Goal: Task Accomplishment & Management: Manage account settings

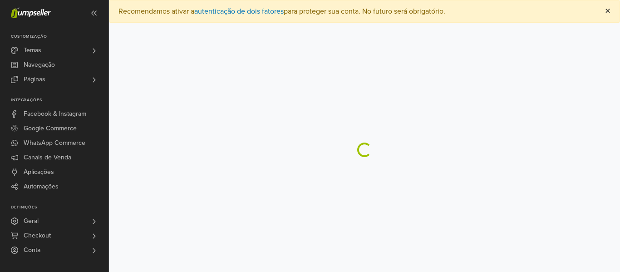
click at [607, 9] on span "×" at bounding box center [607, 11] width 5 height 13
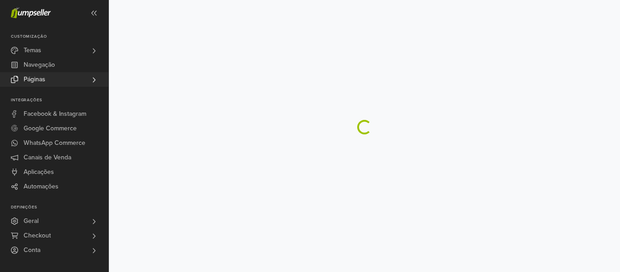
click at [54, 76] on link "Páginas" at bounding box center [54, 79] width 109 height 15
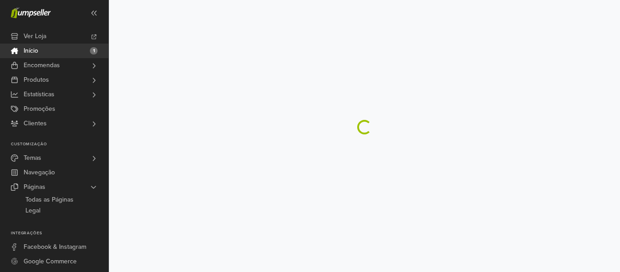
click at [378, 124] on div at bounding box center [364, 127] width 511 height 15
click at [378, 123] on div at bounding box center [364, 127] width 511 height 15
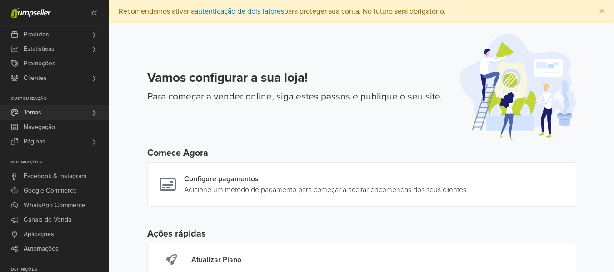
click at [50, 117] on link "Temas" at bounding box center [54, 112] width 109 height 15
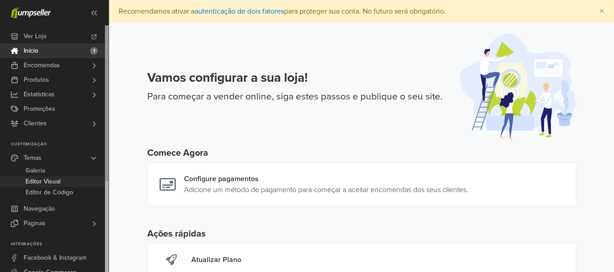
click at [58, 183] on span "Editor Visual" at bounding box center [42, 181] width 35 height 11
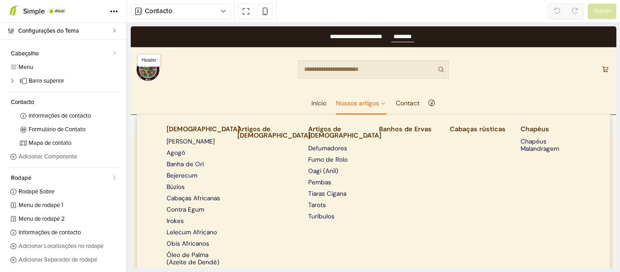
click at [360, 103] on link "Nossos artigos" at bounding box center [361, 103] width 50 height 23
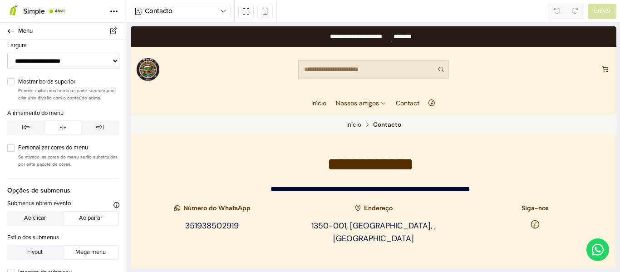
scroll to position [136, 0]
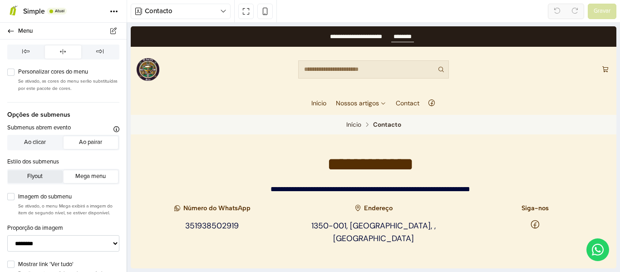
click at [48, 175] on button "Flyout" at bounding box center [35, 176] width 55 height 13
click at [605, 1] on div "Contacto Início Produto Categoria Página Categoria da página Pesquisa Contacto …" at bounding box center [373, 11] width 493 height 23
click at [603, 14] on span "Gravar" at bounding box center [602, 11] width 17 height 9
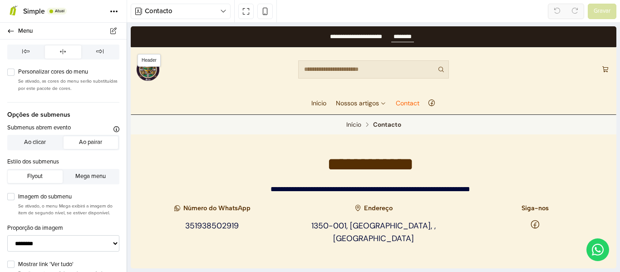
click at [406, 104] on link "Contact" at bounding box center [408, 103] width 24 height 23
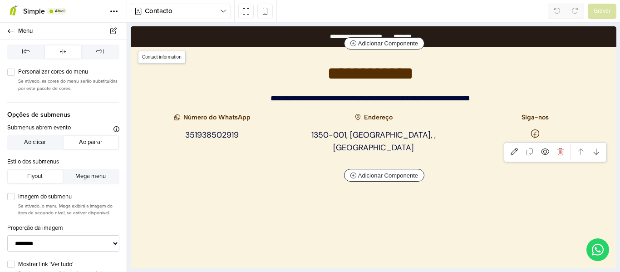
scroll to position [91, 0]
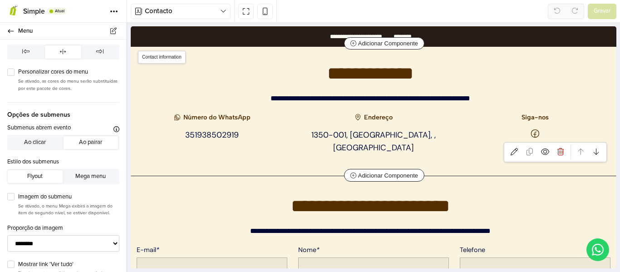
click at [373, 119] on h6 "Endereço" at bounding box center [373, 117] width 151 height 7
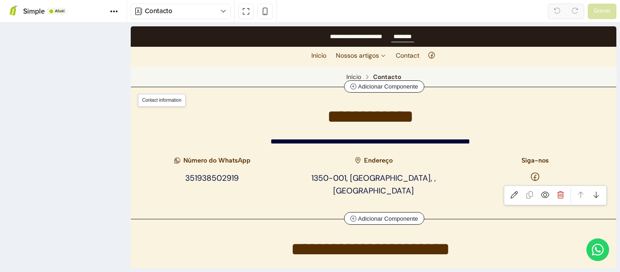
scroll to position [47, 0]
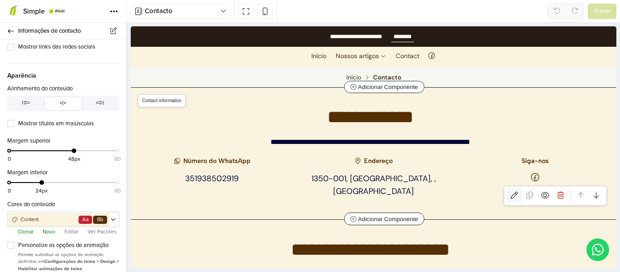
click at [511, 192] on icon at bounding box center [514, 195] width 7 height 7
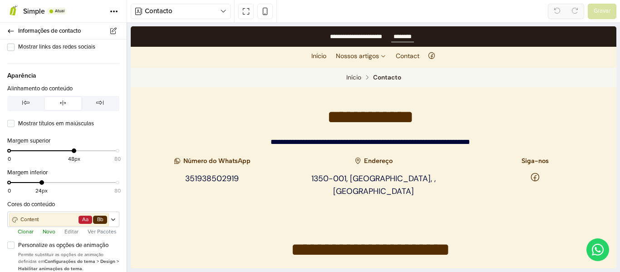
click at [18, 47] on label "Mostrar links das redes sociais" at bounding box center [68, 47] width 101 height 9
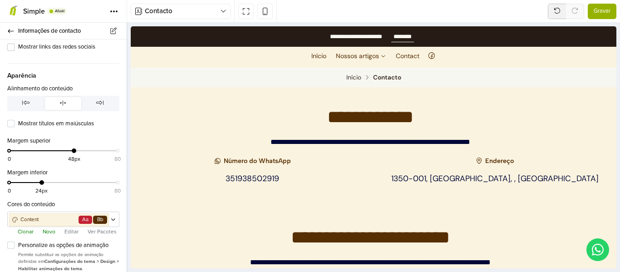
click at [18, 48] on label "Mostrar links das redes sociais" at bounding box center [68, 47] width 101 height 9
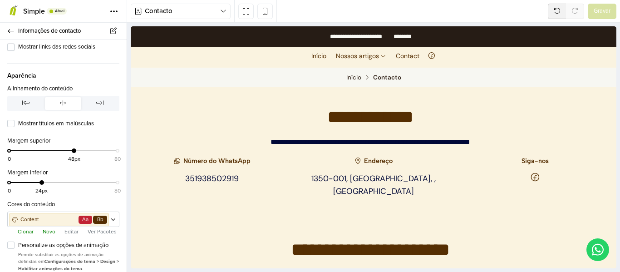
click at [18, 49] on label "Mostrar links das redes sociais" at bounding box center [68, 47] width 101 height 9
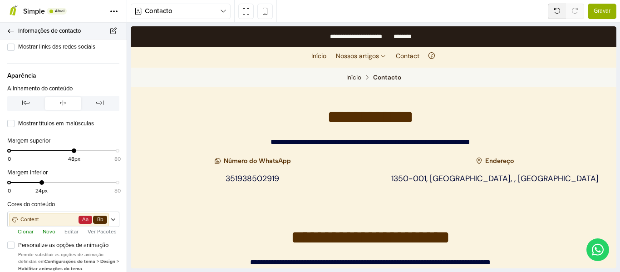
click at [67, 30] on span "Informações de contacto" at bounding box center [67, 31] width 98 height 13
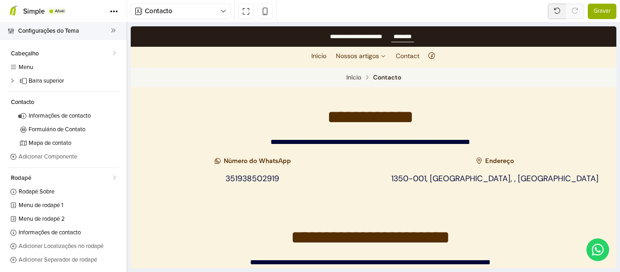
click at [104, 31] on span "Configurações do Tema" at bounding box center [64, 31] width 93 height 13
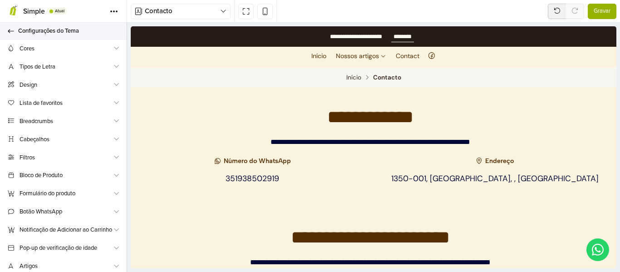
click at [32, 34] on span "Configurações do Tema" at bounding box center [67, 31] width 98 height 13
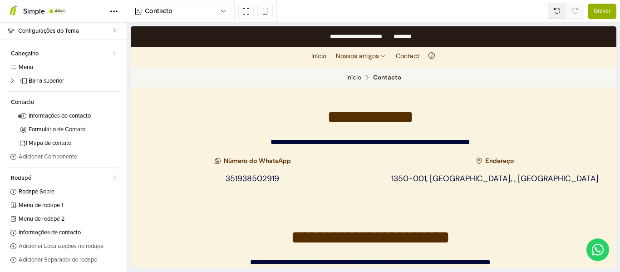
click at [32, 34] on span "Configurações do Tema" at bounding box center [65, 31] width 94 height 13
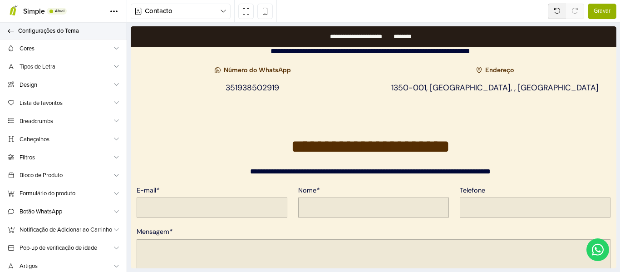
click at [13, 31] on icon at bounding box center [10, 31] width 7 height 6
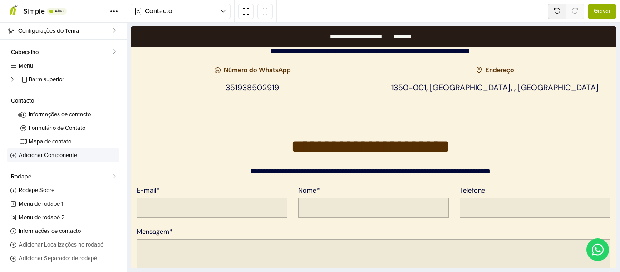
scroll to position [2, 0]
click at [49, 143] on span "Mapa de contato" at bounding box center [63, 142] width 69 height 6
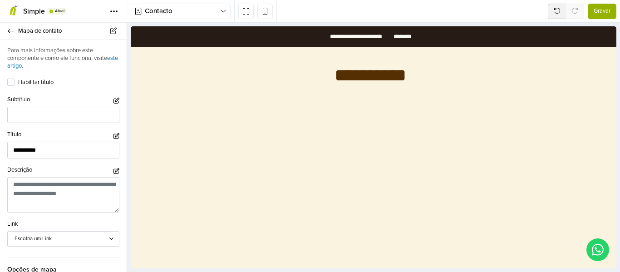
scroll to position [495, 0]
click at [114, 135] on icon "button" at bounding box center [117, 136] width 6 height 6
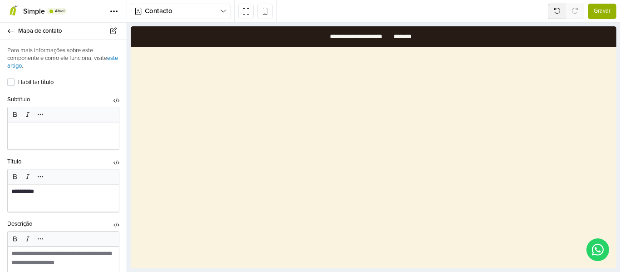
click at [18, 81] on label "Habilitar título" at bounding box center [68, 82] width 101 height 9
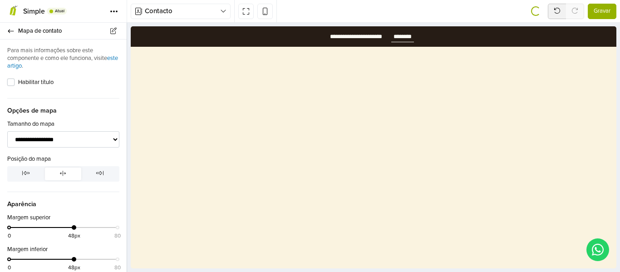
click at [18, 82] on label "Habilitar título" at bounding box center [68, 82] width 101 height 9
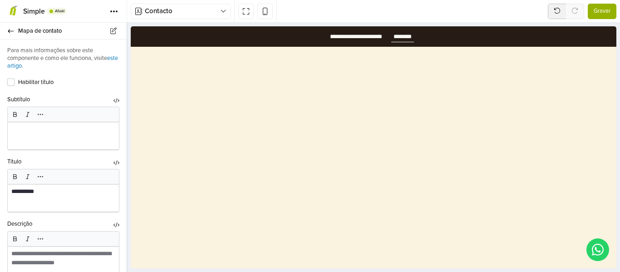
click at [15, 84] on div "Habilitar título" at bounding box center [63, 82] width 112 height 11
click at [18, 83] on label "Habilitar título" at bounding box center [68, 82] width 101 height 9
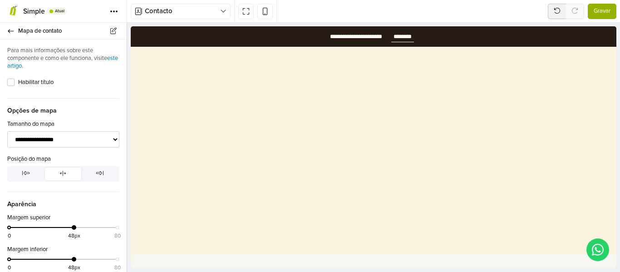
scroll to position [477, 0]
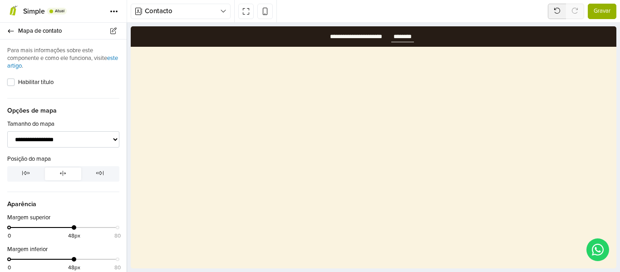
click at [18, 83] on label "Habilitar título" at bounding box center [68, 82] width 101 height 9
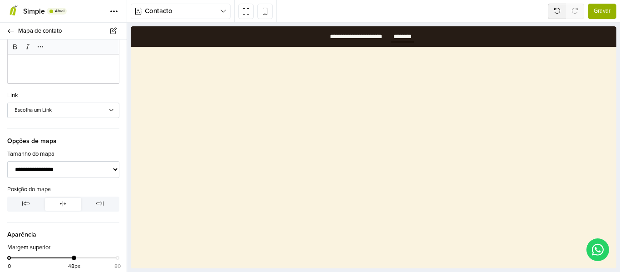
scroll to position [273, 0]
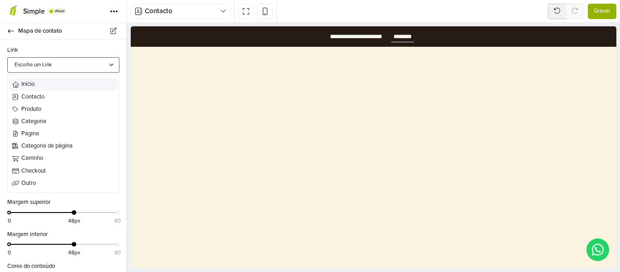
click at [40, 64] on div "Escolha um Link" at bounding box center [59, 65] width 89 height 8
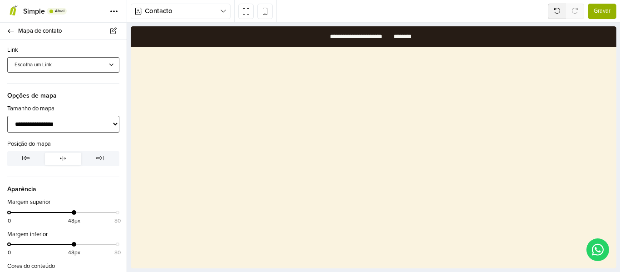
click at [65, 124] on select "**********" at bounding box center [63, 124] width 112 height 17
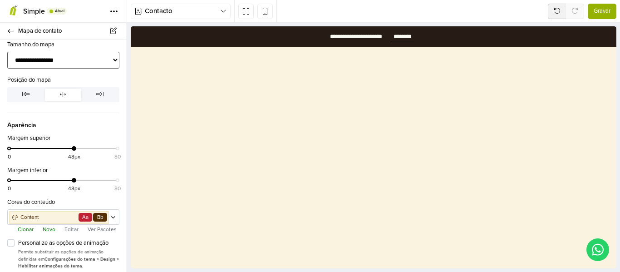
scroll to position [342, 0]
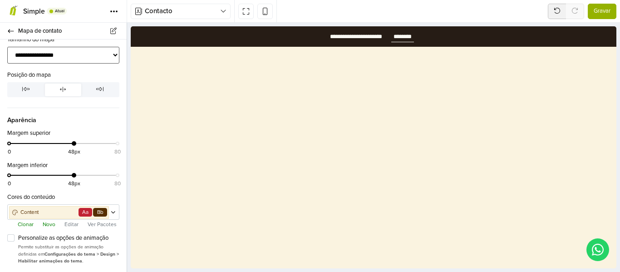
click at [46, 61] on select "**********" at bounding box center [63, 55] width 112 height 17
click at [7, 47] on select "**********" at bounding box center [63, 55] width 112 height 17
click at [35, 55] on select "**********" at bounding box center [63, 55] width 112 height 17
click at [7, 47] on select "**********" at bounding box center [63, 55] width 112 height 17
click at [45, 55] on select "**********" at bounding box center [63, 55] width 112 height 17
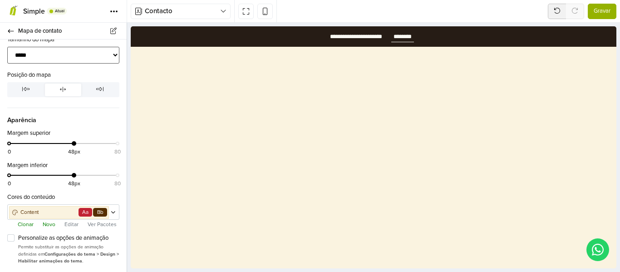
click at [7, 47] on select "**********" at bounding box center [63, 55] width 112 height 17
click at [40, 54] on select "**********" at bounding box center [63, 55] width 112 height 17
select select "*****"
click at [7, 47] on select "**********" at bounding box center [63, 55] width 112 height 17
click at [95, 108] on span "Aparência" at bounding box center [63, 116] width 112 height 17
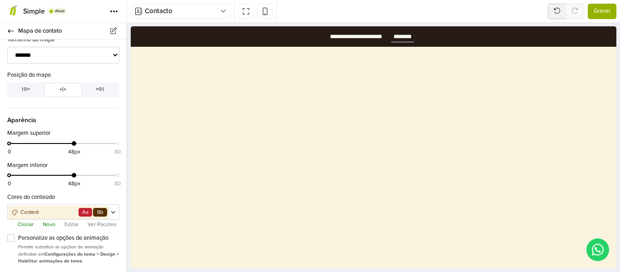
click at [18, 239] on label "Personalize as opções de animação" at bounding box center [68, 238] width 101 height 9
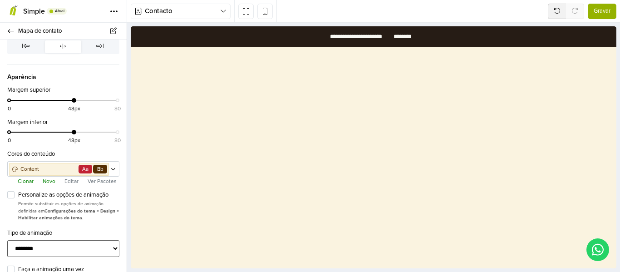
scroll to position [427, 0]
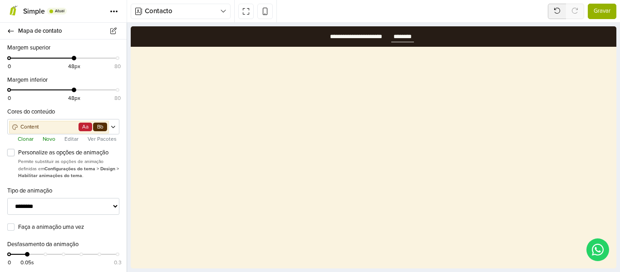
click at [18, 153] on label "Personalize as opções de animação" at bounding box center [68, 153] width 101 height 9
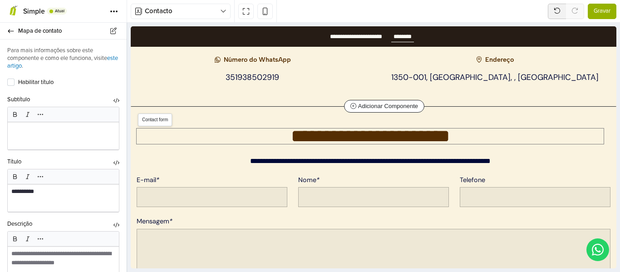
scroll to position [86, 0]
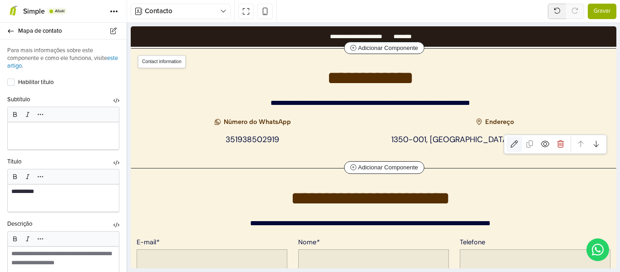
click at [511, 142] on icon at bounding box center [514, 143] width 7 height 7
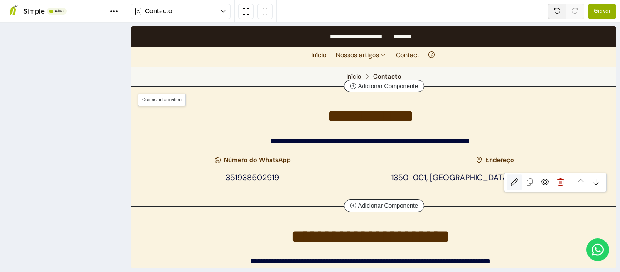
scroll to position [47, 0]
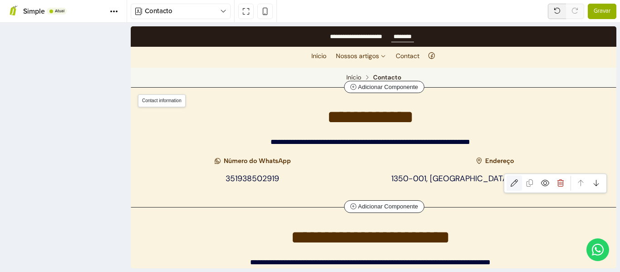
type textarea "**********"
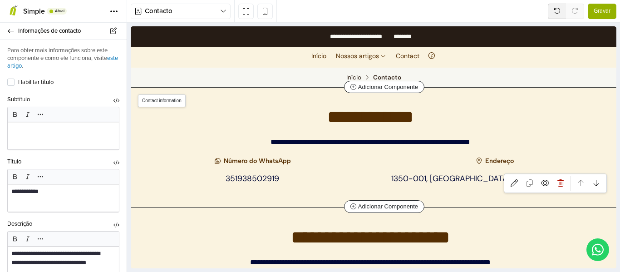
click at [344, 148] on div "**********" at bounding box center [373, 133] width 485 height 48
click at [462, 114] on h2 "**********" at bounding box center [370, 116] width 467 height 15
click at [469, 103] on section "**********" at bounding box center [373, 147] width 485 height 119
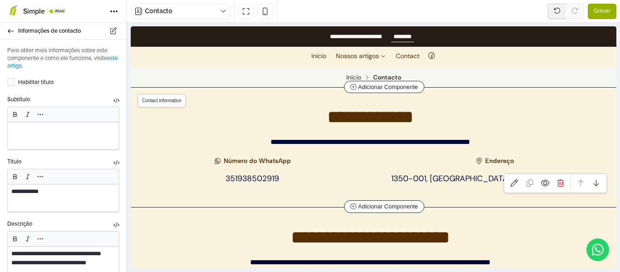
click at [469, 103] on section "**********" at bounding box center [373, 147] width 485 height 119
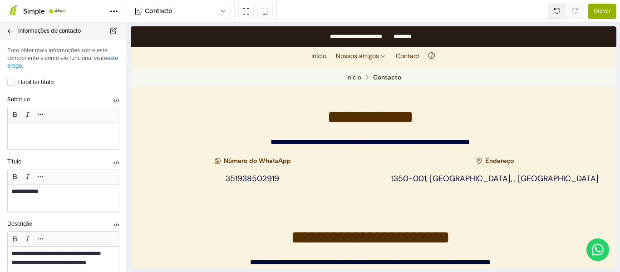
click at [7, 36] on link "Informações de contacto" at bounding box center [63, 31] width 127 height 17
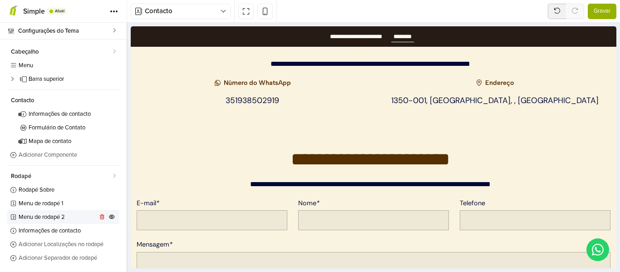
scroll to position [229, 0]
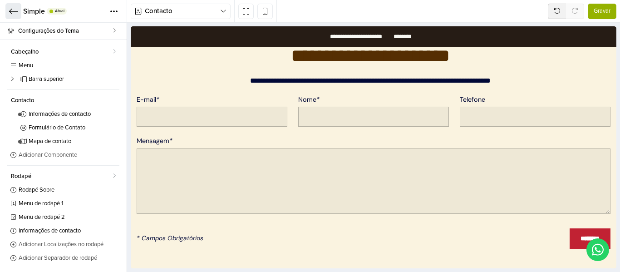
click at [8, 11] on link at bounding box center [13, 11] width 16 height 16
click at [600, 10] on span "Gravar" at bounding box center [602, 11] width 17 height 9
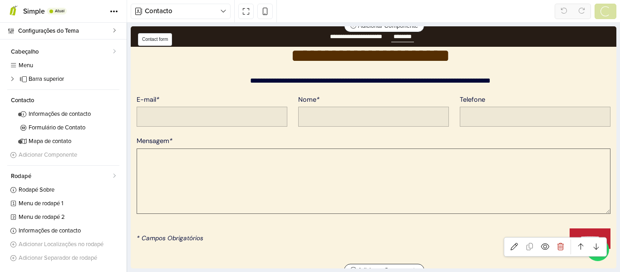
scroll to position [547, 0]
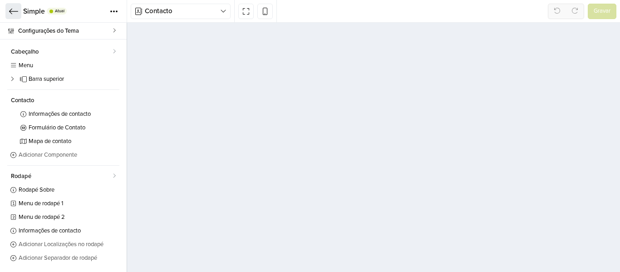
click at [12, 17] on link at bounding box center [13, 11] width 16 height 16
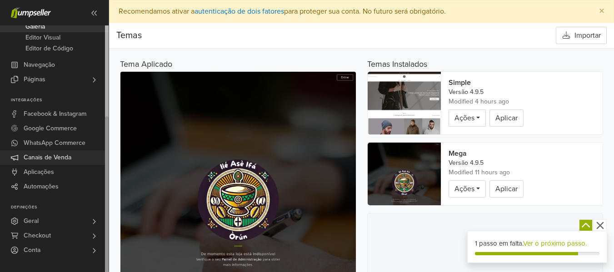
scroll to position [45, 0]
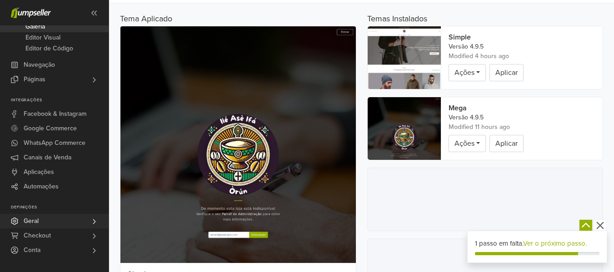
click at [47, 224] on link "Geral" at bounding box center [54, 221] width 109 height 15
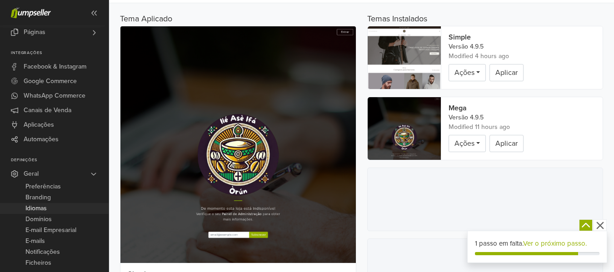
click at [53, 208] on link "Idiomas" at bounding box center [54, 208] width 109 height 11
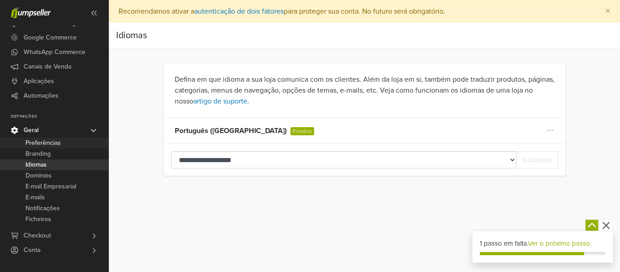
click at [44, 146] on span "Preferências" at bounding box center [42, 143] width 35 height 11
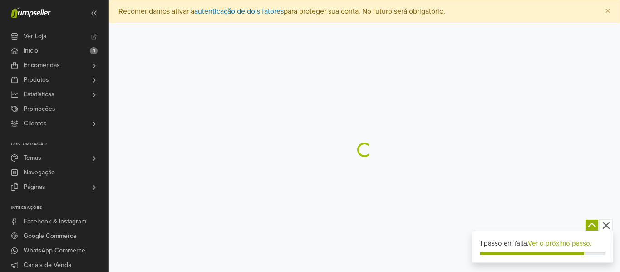
select select "*"
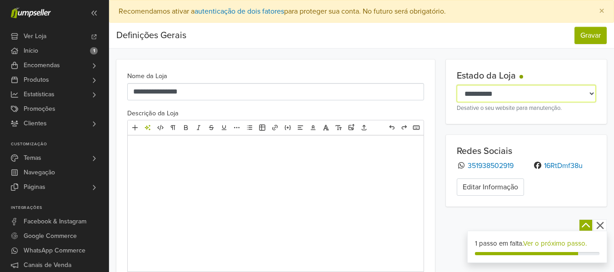
click at [536, 91] on select "**********" at bounding box center [525, 93] width 139 height 17
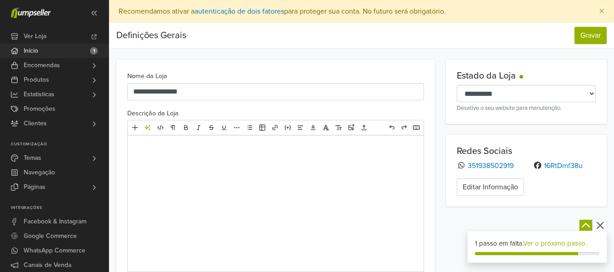
click at [41, 50] on link "Início 1" at bounding box center [54, 51] width 109 height 15
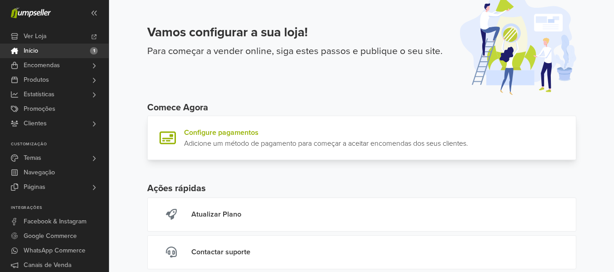
scroll to position [68, 0]
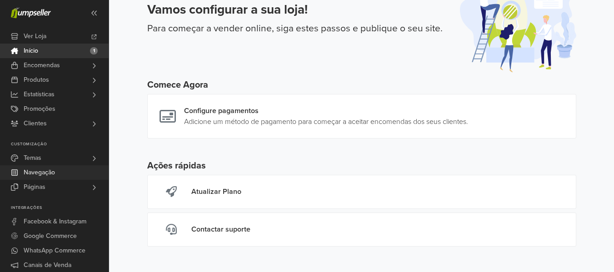
click at [53, 173] on span "Navegação" at bounding box center [39, 172] width 31 height 15
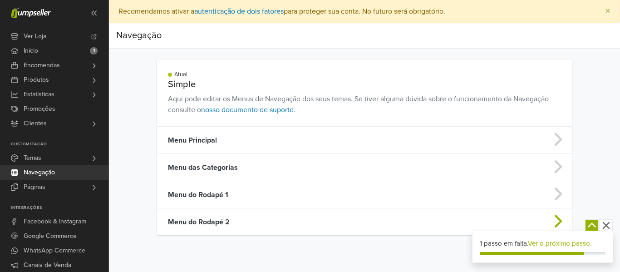
click at [221, 218] on td "Menu do Rodapé 2" at bounding box center [314, 221] width 315 height 27
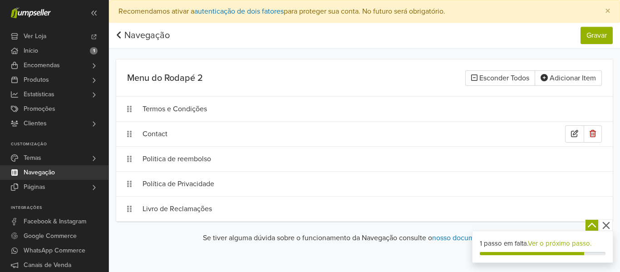
click at [164, 134] on div "Contact" at bounding box center [354, 133] width 423 height 17
click at [164, 134] on div at bounding box center [170, 134] width 44 height 13
click at [121, 31] on icon at bounding box center [119, 34] width 6 height 9
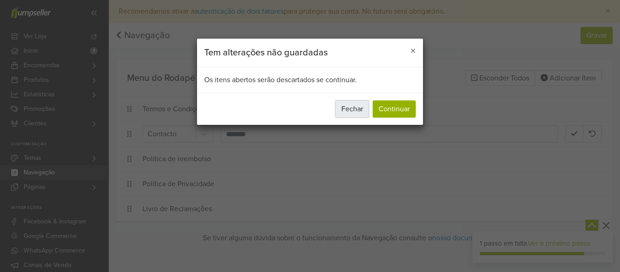
click at [359, 109] on button "Fechar" at bounding box center [353, 108] width 34 height 17
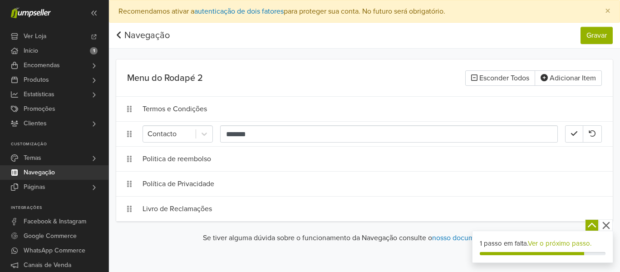
click at [122, 35] on icon at bounding box center [119, 34] width 6 height 9
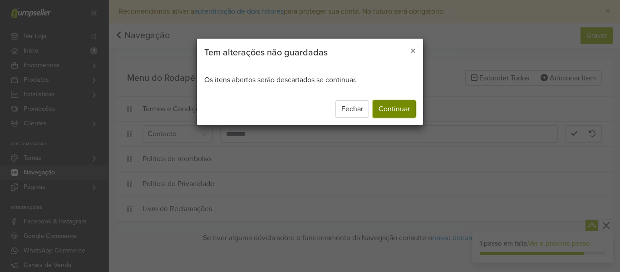
click at [379, 109] on button "Continuar" at bounding box center [394, 108] width 43 height 17
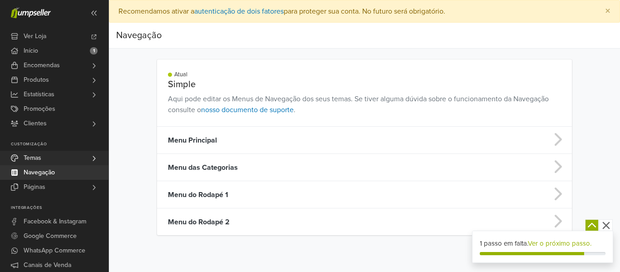
click at [54, 159] on link "Temas" at bounding box center [54, 158] width 109 height 15
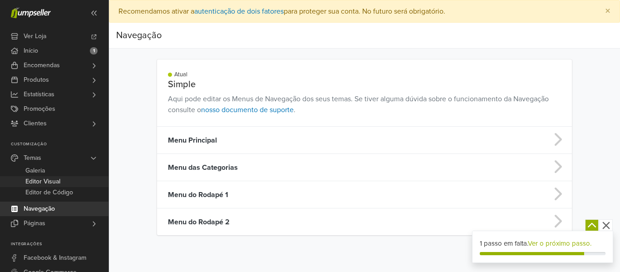
click at [51, 182] on span "Editor Visual" at bounding box center [42, 181] width 35 height 11
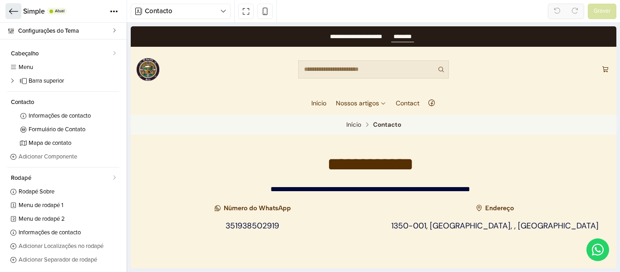
click at [10, 9] on icon at bounding box center [13, 11] width 9 height 9
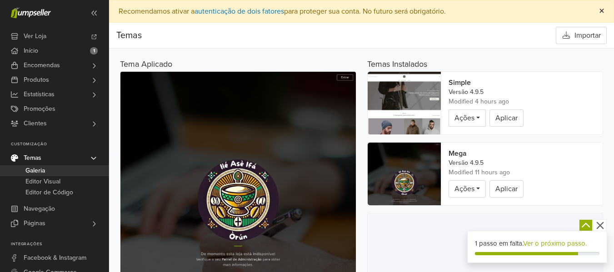
click at [603, 9] on span "×" at bounding box center [601, 11] width 5 height 13
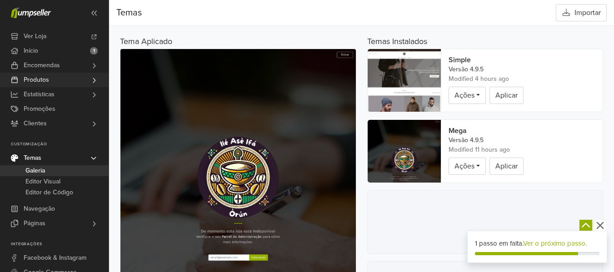
click at [56, 83] on link "Produtos" at bounding box center [54, 80] width 109 height 15
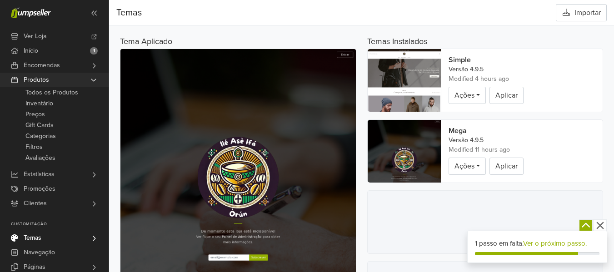
click at [56, 83] on link "Produtos" at bounding box center [54, 80] width 109 height 15
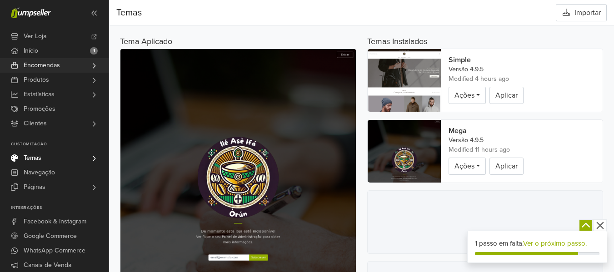
click at [79, 66] on link "Encomendas" at bounding box center [54, 65] width 109 height 15
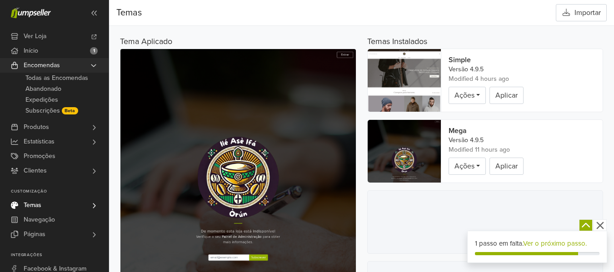
click at [79, 66] on link "Encomendas" at bounding box center [54, 65] width 109 height 15
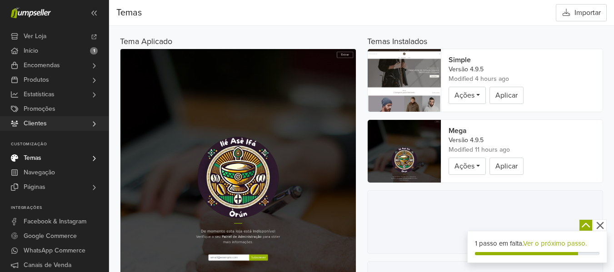
click at [57, 119] on link "Clientes" at bounding box center [54, 123] width 109 height 15
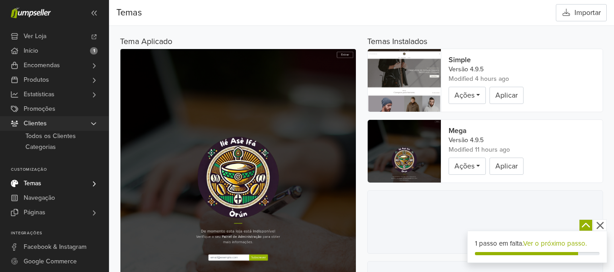
click at [57, 119] on link "Clientes" at bounding box center [54, 123] width 109 height 15
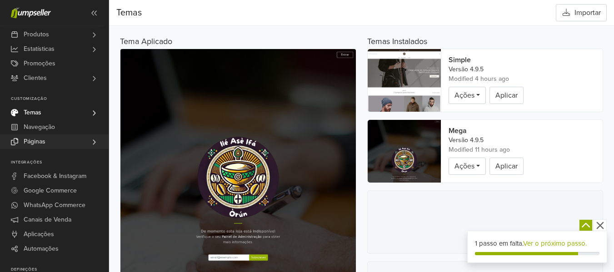
click at [61, 142] on link "Páginas" at bounding box center [54, 141] width 109 height 15
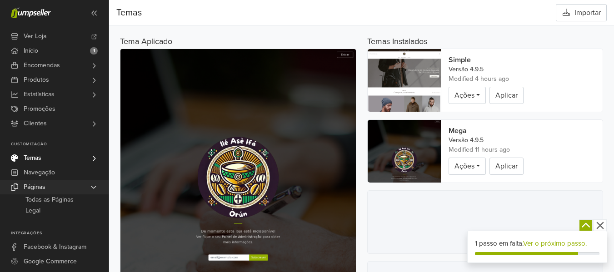
click at [62, 188] on link "Páginas" at bounding box center [54, 187] width 109 height 15
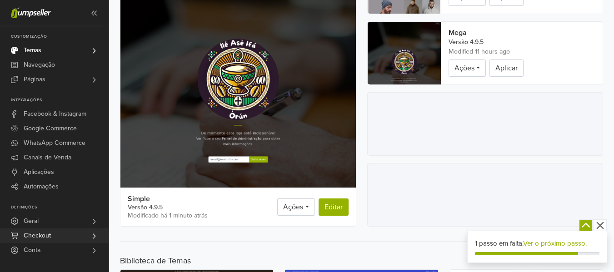
scroll to position [182, 0]
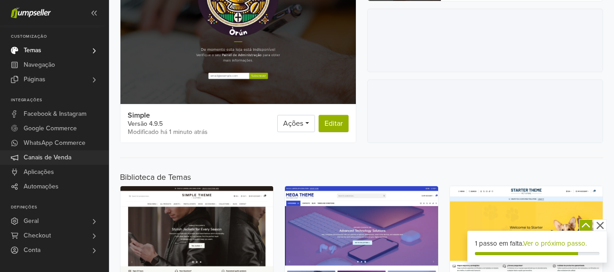
click at [45, 158] on span "Canais de Venda" at bounding box center [48, 157] width 48 height 15
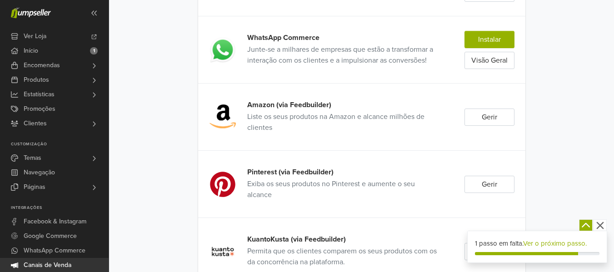
scroll to position [402, 0]
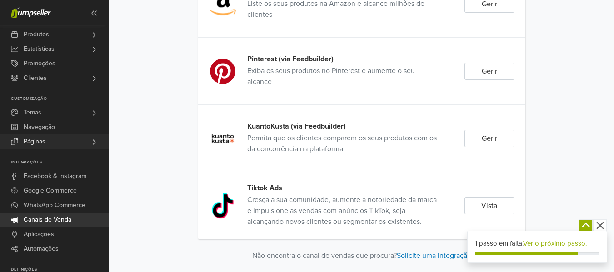
click at [42, 145] on span "Páginas" at bounding box center [35, 141] width 22 height 15
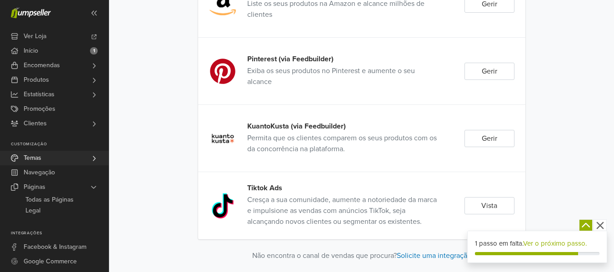
click at [35, 157] on span "Temas" at bounding box center [33, 158] width 18 height 15
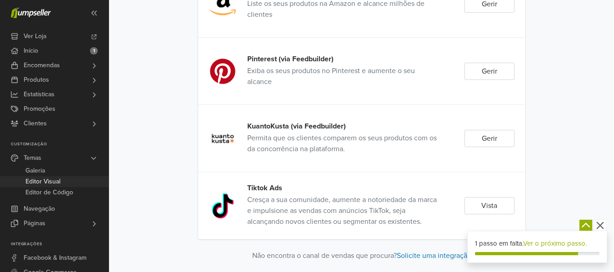
click at [50, 182] on span "Editor Visual" at bounding box center [42, 181] width 35 height 11
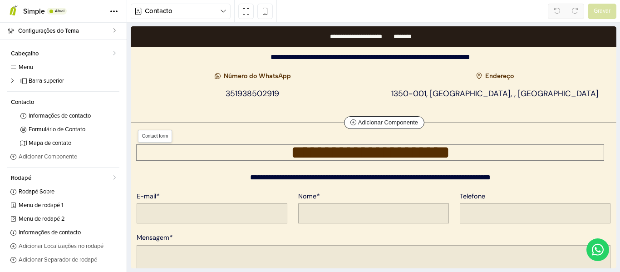
scroll to position [136, 0]
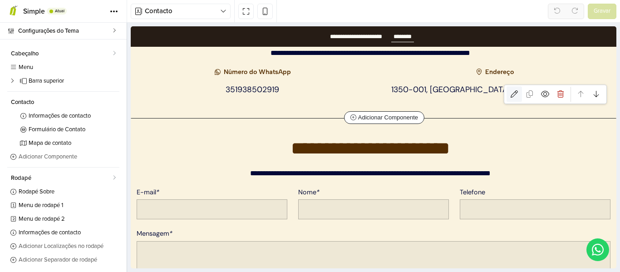
click at [511, 93] on icon at bounding box center [514, 93] width 7 height 7
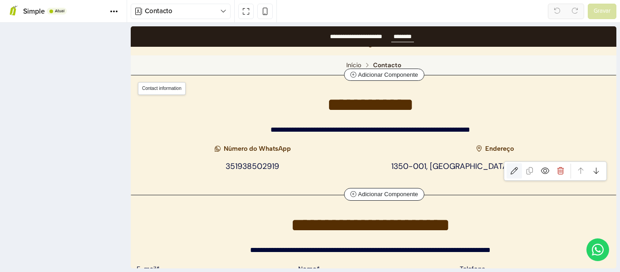
scroll to position [47, 0]
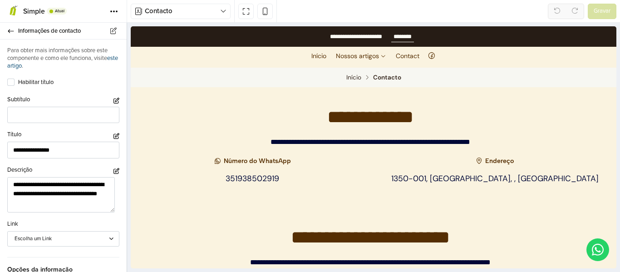
click at [23, 64] on link "este artigo" at bounding box center [62, 62] width 111 height 15
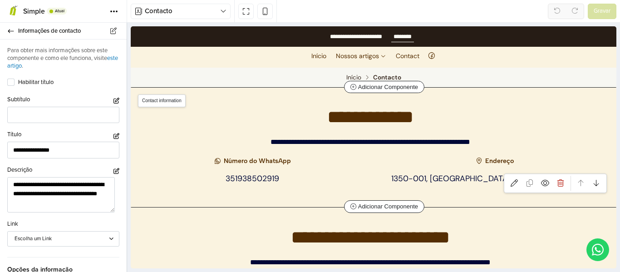
click at [406, 179] on div "Endereço 1350-001, [GEOGRAPHIC_DATA], , [GEOGRAPHIC_DATA]" at bounding box center [495, 172] width 243 height 28
click at [406, 178] on div "Endereço 1350-001, [GEOGRAPHIC_DATA], , [GEOGRAPHIC_DATA]" at bounding box center [495, 172] width 243 height 28
click at [507, 179] on link at bounding box center [514, 182] width 15 height 15
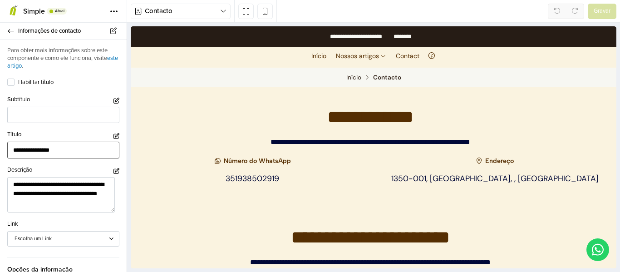
click at [80, 156] on input "**********" at bounding box center [63, 150] width 112 height 17
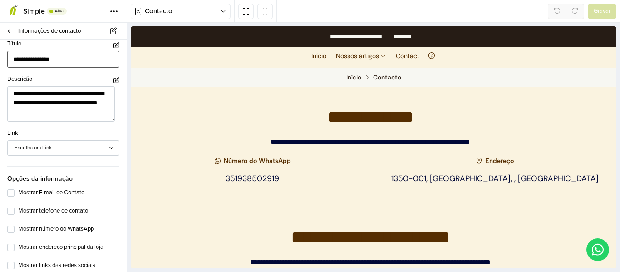
scroll to position [182, 0]
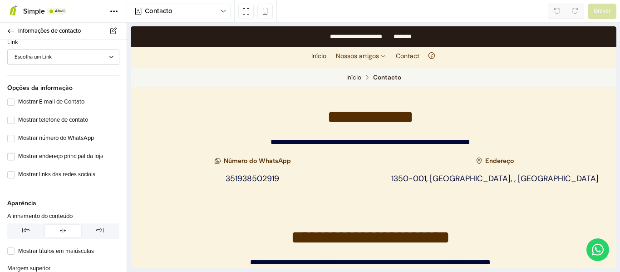
click at [18, 156] on label "Mostrar endereço principal da loja" at bounding box center [68, 156] width 101 height 9
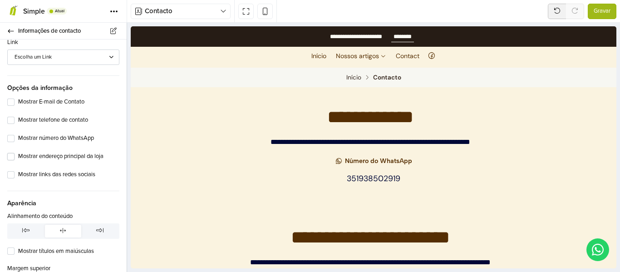
click at [18, 156] on label "Mostrar endereço principal da loja" at bounding box center [68, 156] width 101 height 9
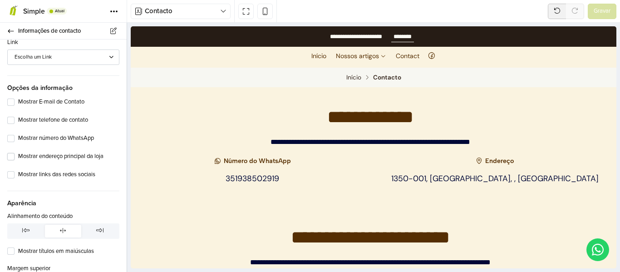
click at [24, 158] on label "Mostrar endereço principal da loja" at bounding box center [68, 156] width 101 height 9
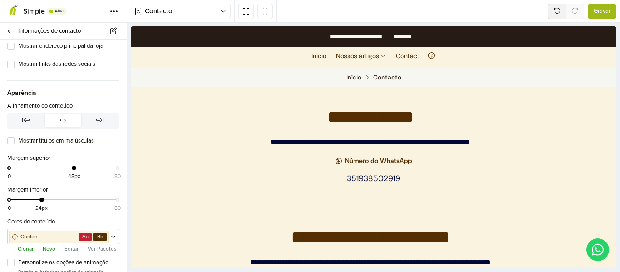
scroll to position [317, 0]
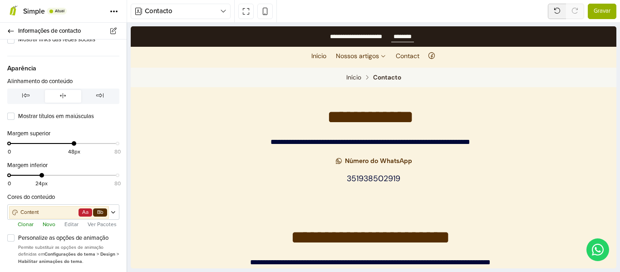
click at [602, 13] on span "Gravar" at bounding box center [602, 11] width 17 height 9
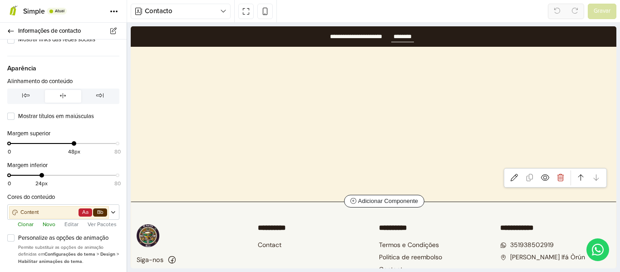
scroll to position [590, 0]
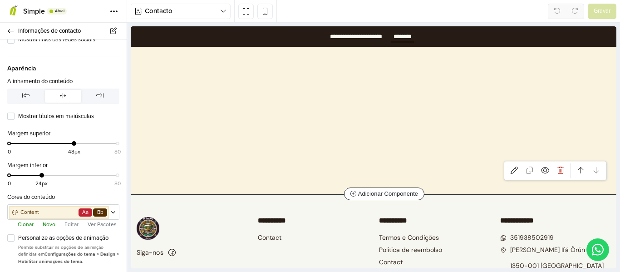
click at [323, 184] on section "**********" at bounding box center [373, 52] width 485 height 284
type input "**********"
select select "*****"
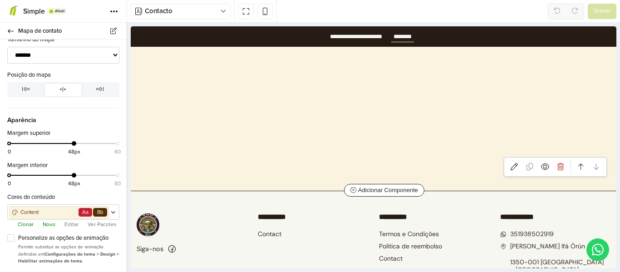
scroll to position [585, 0]
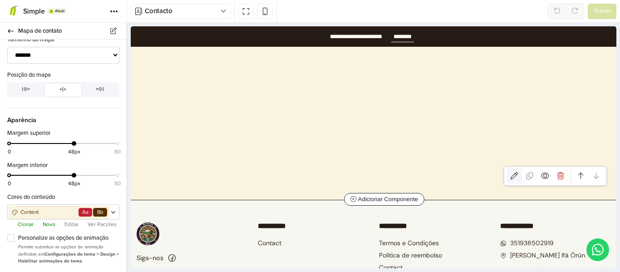
click at [511, 176] on icon at bounding box center [514, 175] width 7 height 7
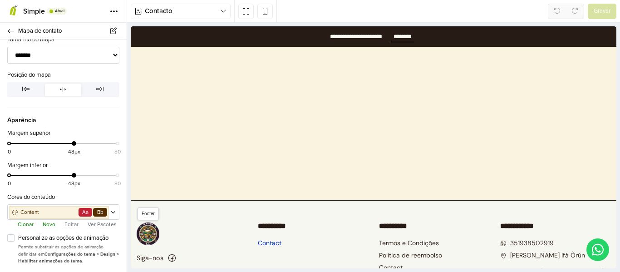
click at [267, 246] on link "Contact" at bounding box center [270, 243] width 24 height 11
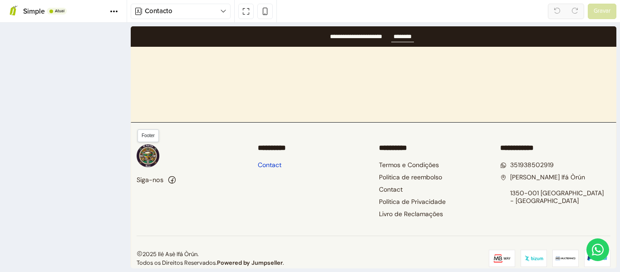
scroll to position [676, 0]
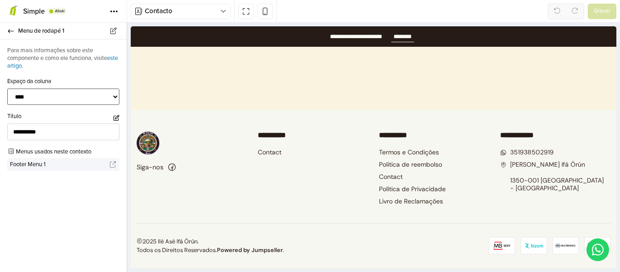
click at [50, 102] on select "**********" at bounding box center [63, 97] width 112 height 17
click at [57, 187] on div "**********" at bounding box center [63, 156] width 127 height 233
click at [111, 167] on icon at bounding box center [112, 165] width 7 height 6
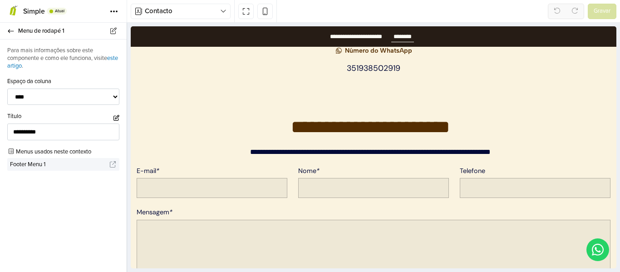
scroll to position [85, 0]
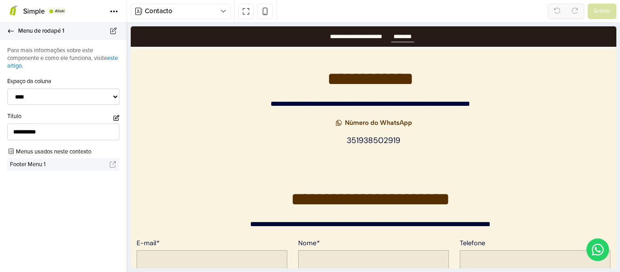
click at [9, 28] on icon at bounding box center [10, 31] width 7 height 6
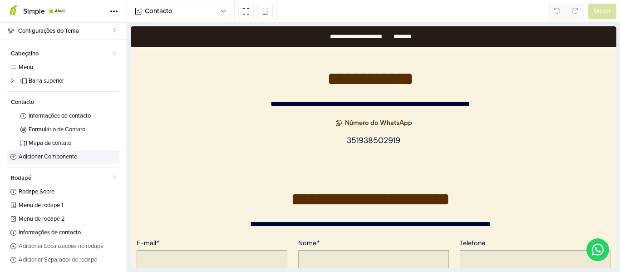
scroll to position [2, 0]
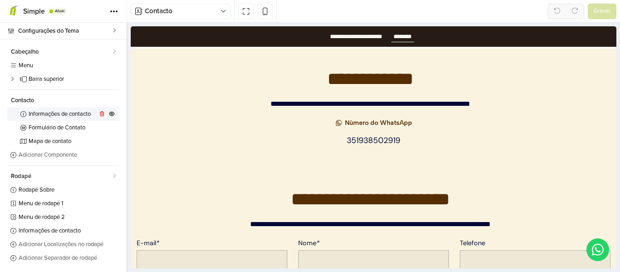
click at [37, 114] on span "Informações de contacto" at bounding box center [63, 114] width 69 height 6
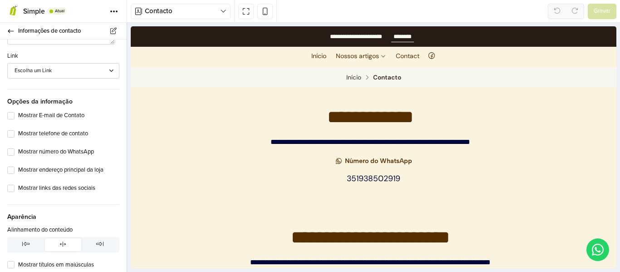
scroll to position [182, 0]
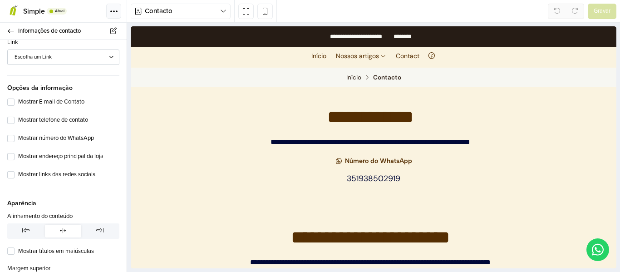
click at [112, 11] on span at bounding box center [114, 11] width 8 height 3
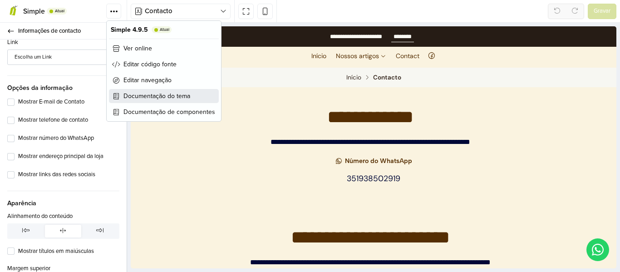
click at [149, 96] on span "Documentação do tema" at bounding box center [157, 96] width 67 height 10
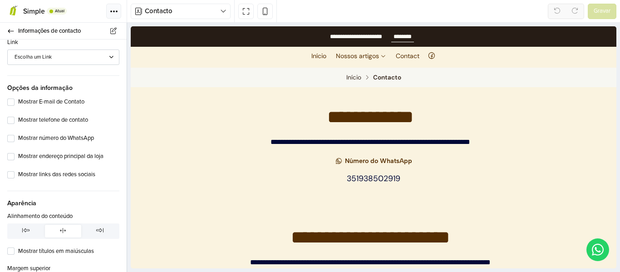
click at [111, 13] on button "Tema" at bounding box center [113, 11] width 15 height 15
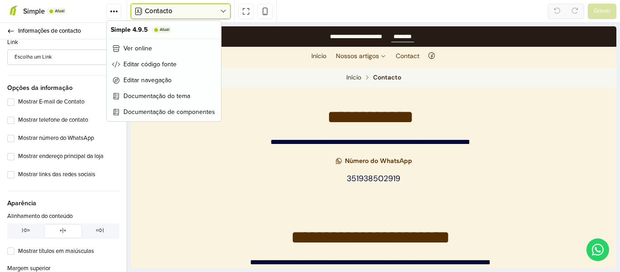
click at [190, 16] on button "Contacto" at bounding box center [181, 11] width 100 height 15
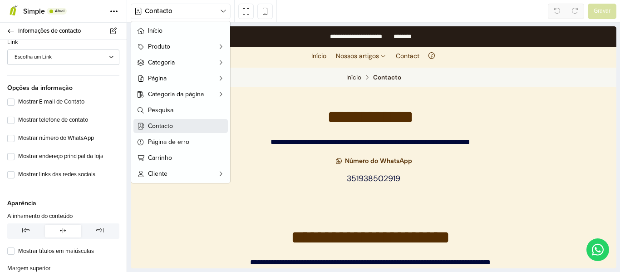
drag, startPoint x: 176, startPoint y: 122, endPoint x: 44, endPoint y: 95, distance: 135.3
click at [176, 122] on span "Contacto" at bounding box center [186, 126] width 76 height 10
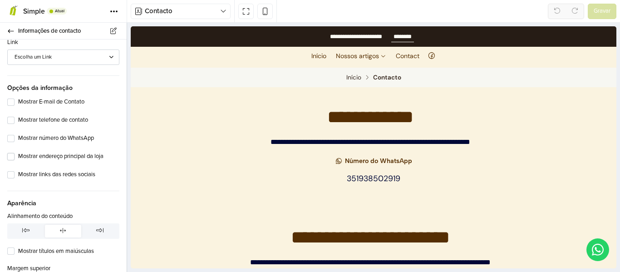
click at [15, 156] on div "Mostrar endereço principal da loja" at bounding box center [63, 156] width 112 height 11
click at [18, 155] on label "Mostrar endereço principal da loja" at bounding box center [68, 156] width 101 height 9
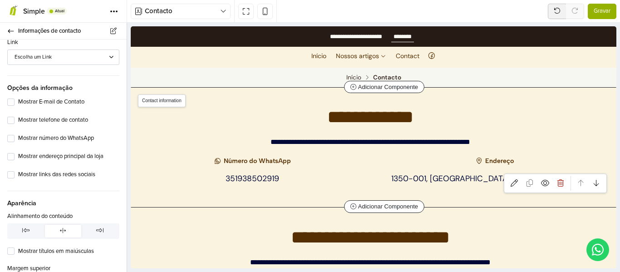
drag, startPoint x: 477, startPoint y: 180, endPoint x: 407, endPoint y: 164, distance: 71.9
click at [407, 164] on h6 "Endereço" at bounding box center [495, 161] width 232 height 7
click at [511, 185] on icon at bounding box center [514, 182] width 7 height 7
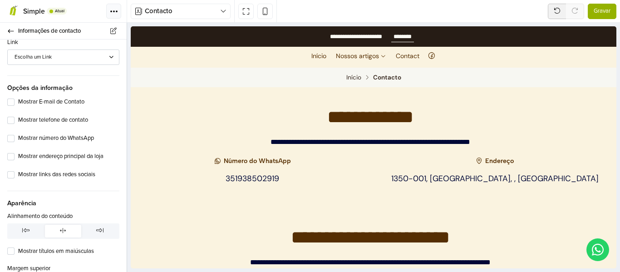
click at [115, 15] on button "Tema" at bounding box center [113, 11] width 15 height 15
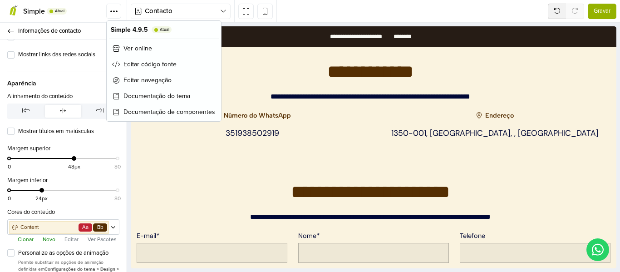
scroll to position [317, 0]
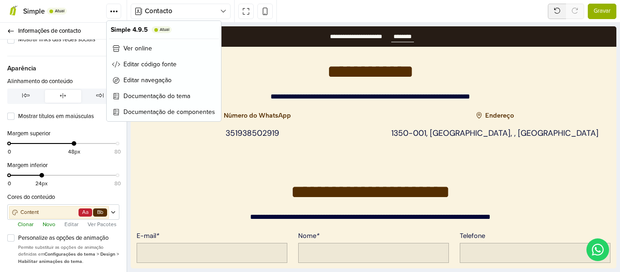
click at [64, 225] on button "Editar" at bounding box center [72, 224] width 20 height 9
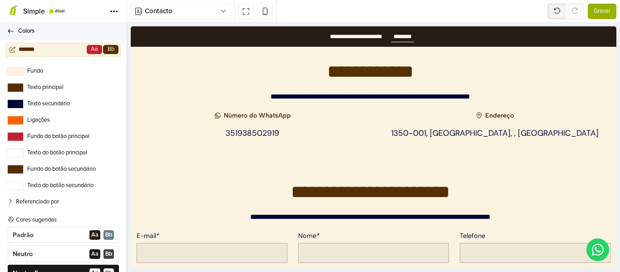
click at [9, 32] on icon at bounding box center [10, 31] width 7 height 6
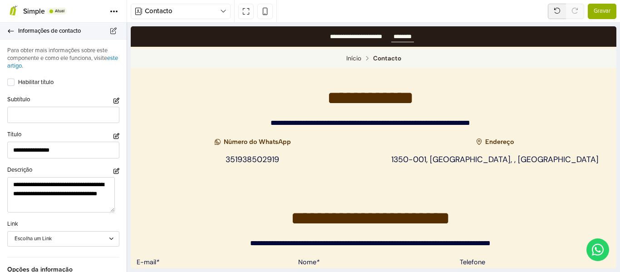
scroll to position [47, 0]
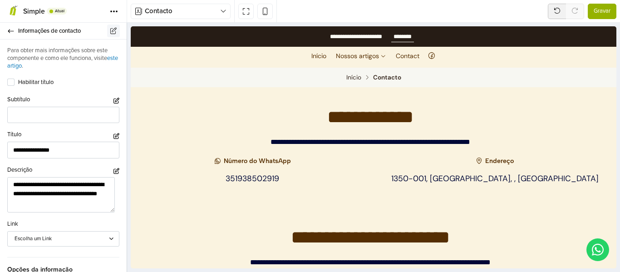
click at [114, 32] on icon at bounding box center [113, 31] width 8 height 6
click at [100, 46] on link "Renomear" at bounding box center [88, 49] width 58 height 14
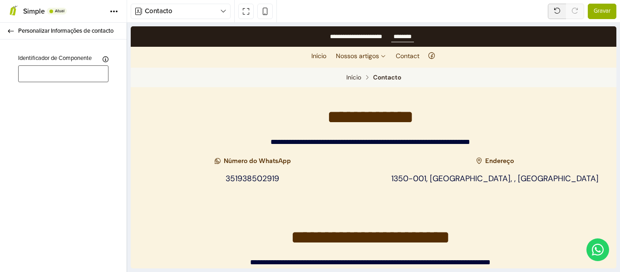
click at [59, 82] on input "text" at bounding box center [63, 73] width 90 height 17
click at [10, 34] on icon at bounding box center [10, 31] width 7 height 6
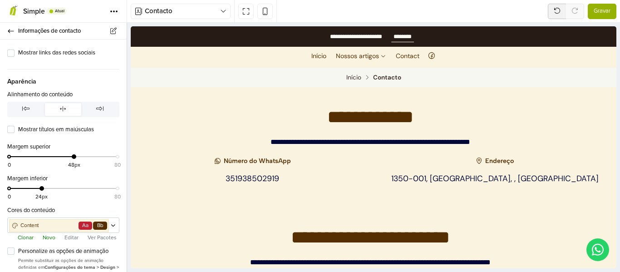
scroll to position [317, 0]
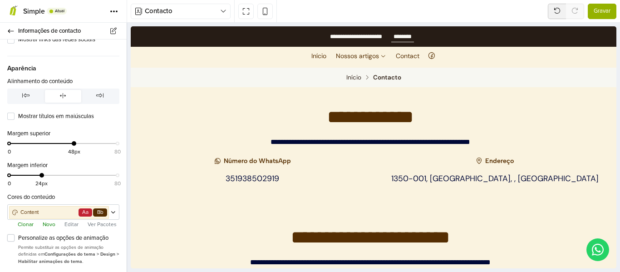
click at [18, 237] on label "Personalize as opções de animação" at bounding box center [68, 238] width 101 height 9
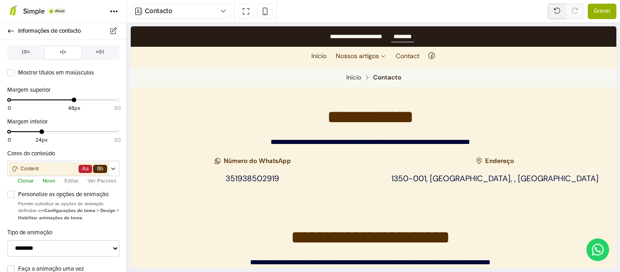
scroll to position [402, 0]
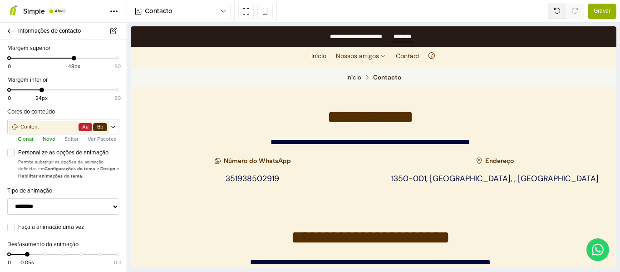
click at [18, 154] on label "Personalize as opções de animação" at bounding box center [68, 153] width 101 height 9
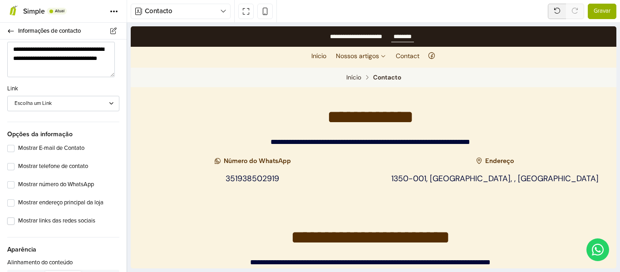
scroll to position [135, 0]
click at [27, 104] on div "Escolha um Link" at bounding box center [59, 104] width 89 height 8
click at [31, 84] on div "**********" at bounding box center [63, 179] width 127 height 549
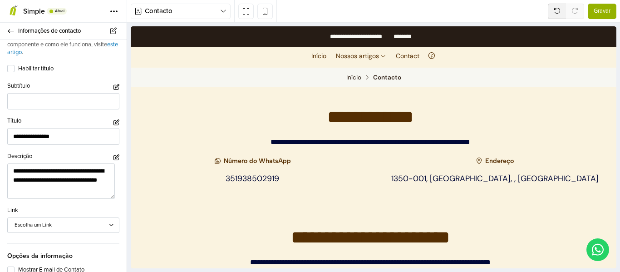
scroll to position [0, 0]
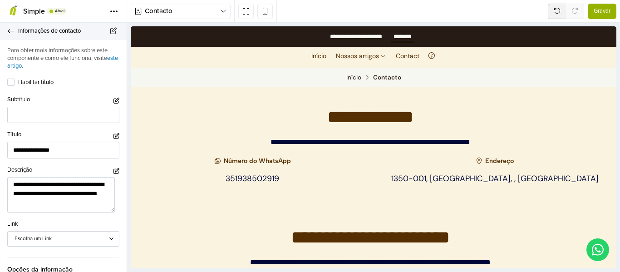
click at [4, 32] on link "Informações de contacto" at bounding box center [63, 31] width 127 height 17
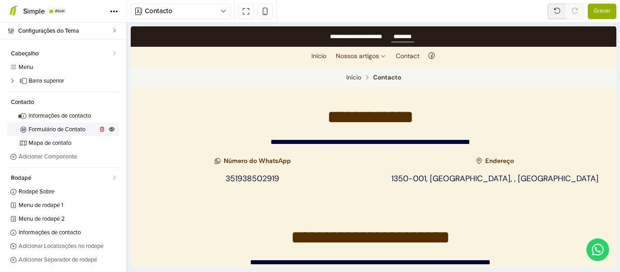
scroll to position [2, 0]
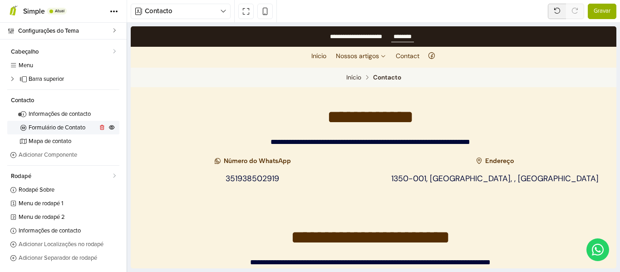
click at [54, 126] on span "Formulário de Contato" at bounding box center [63, 128] width 69 height 6
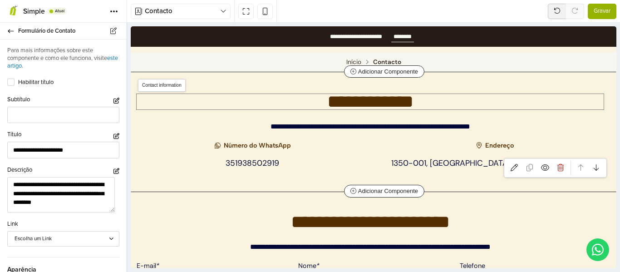
scroll to position [3, 0]
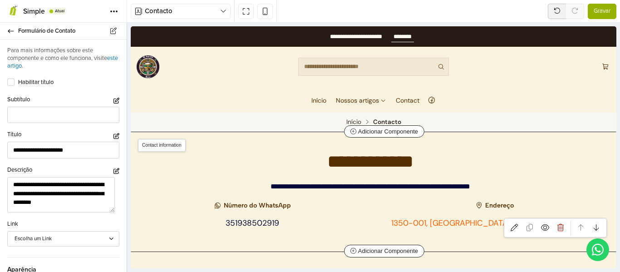
click at [486, 223] on link "1350-001, [GEOGRAPHIC_DATA], , [GEOGRAPHIC_DATA]" at bounding box center [496, 223] width 208 height 10
type input "**********"
type textarea "**********"
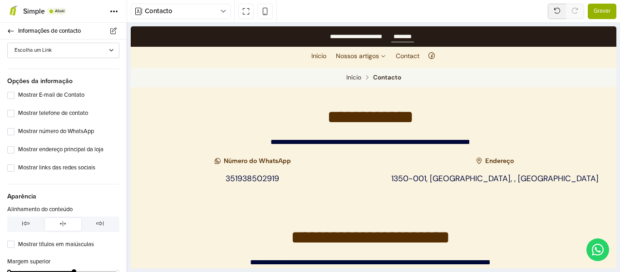
scroll to position [317, 0]
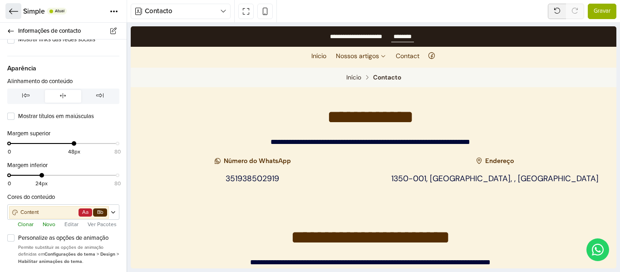
click at [9, 9] on icon at bounding box center [13, 11] width 9 height 9
